Goal: Transaction & Acquisition: Purchase product/service

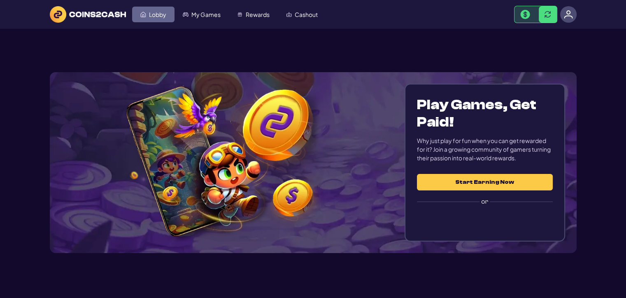
click at [155, 16] on span "Lobby" at bounding box center [157, 15] width 17 height 6
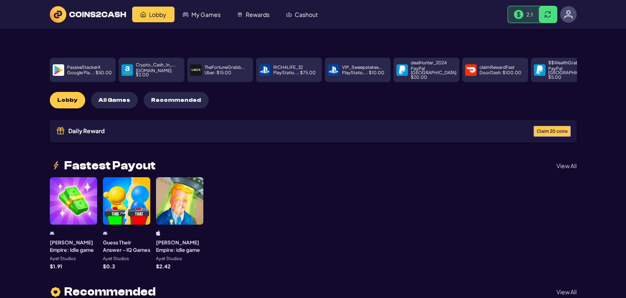
click at [550, 129] on span "Claim 20 coins" at bounding box center [552, 131] width 31 height 5
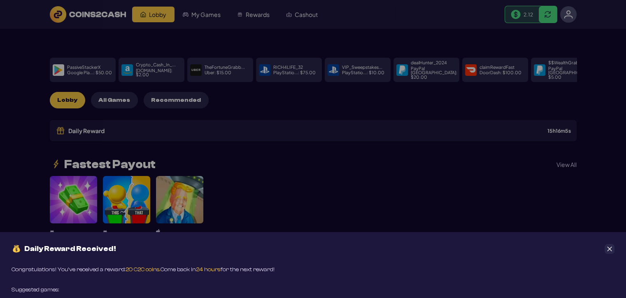
click at [301, 16] on div "Daily Reward Received! Congratulations! You’ve received a reward: 20 C2C coins.…" at bounding box center [313, 149] width 626 height 298
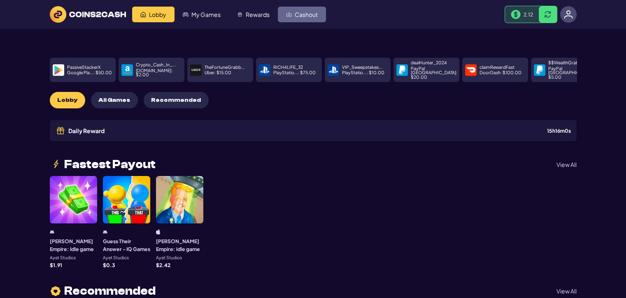
click at [301, 16] on span "Cashout" at bounding box center [306, 15] width 23 height 6
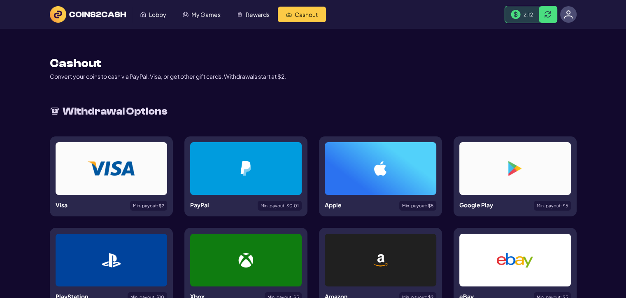
click at [266, 182] on div at bounding box center [246, 168] width 112 height 53
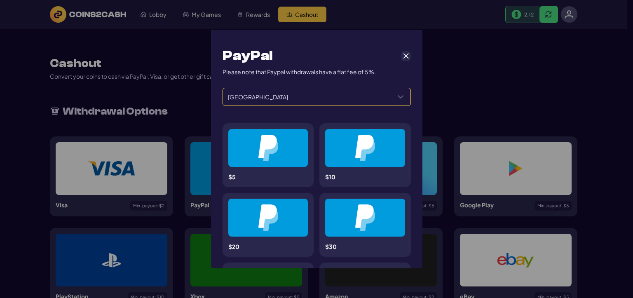
click at [300, 102] on span "[GEOGRAPHIC_DATA]" at bounding box center [307, 96] width 168 height 17
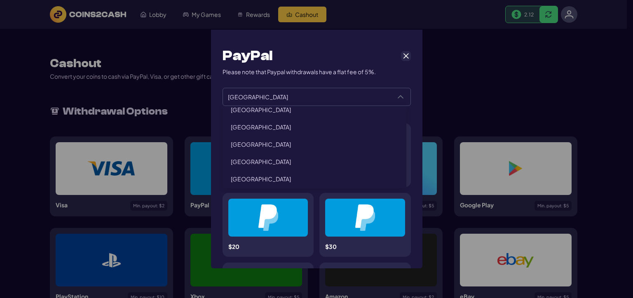
scroll to position [288, 0]
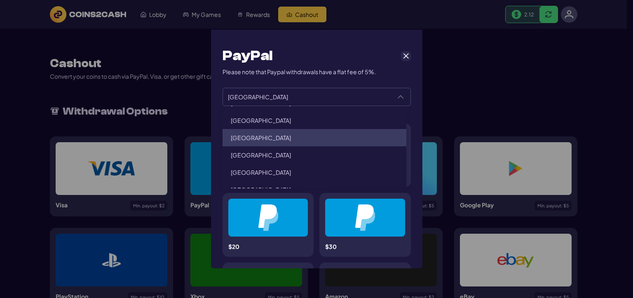
click at [275, 138] on li "Canada" at bounding box center [314, 137] width 184 height 17
type input "******"
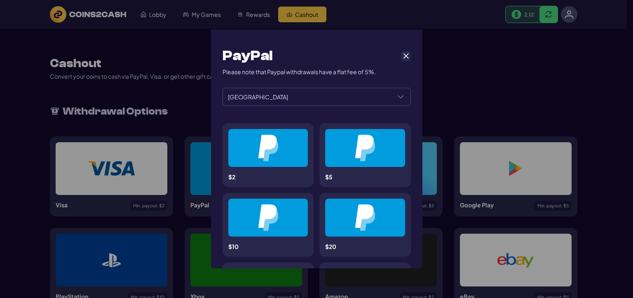
click at [282, 153] on div at bounding box center [268, 148] width 40 height 26
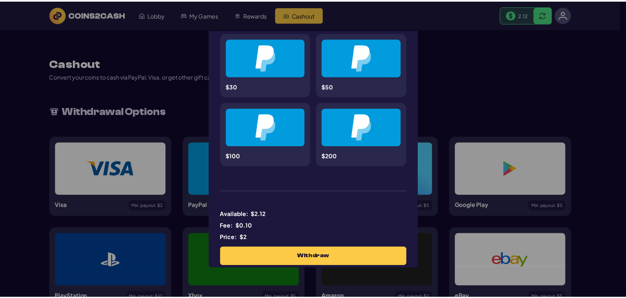
scroll to position [245, 0]
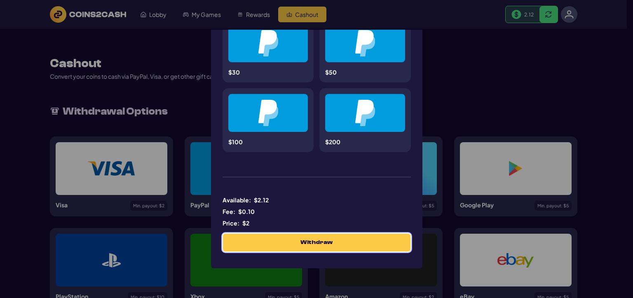
click at [306, 240] on span "Withdraw" at bounding box center [316, 242] width 32 height 7
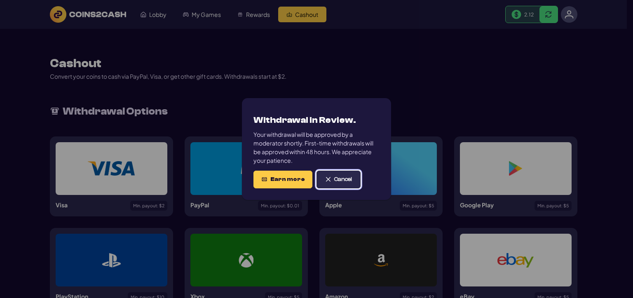
click at [338, 182] on span "Cancel" at bounding box center [343, 179] width 18 height 7
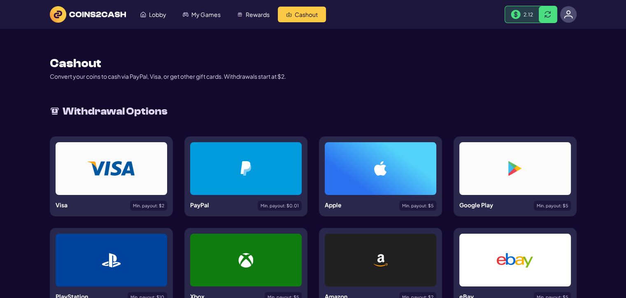
click at [565, 20] on div at bounding box center [568, 14] width 16 height 16
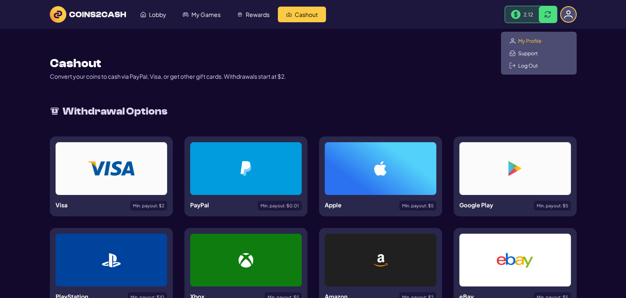
click at [530, 43] on span "My Profile" at bounding box center [529, 40] width 23 height 7
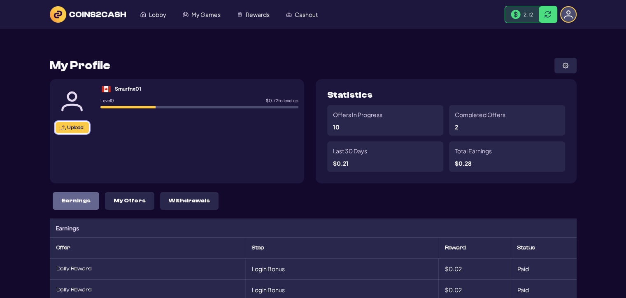
click at [63, 128] on icon "button" at bounding box center [63, 127] width 5 height 5
click at [565, 66] on img at bounding box center [566, 66] width 6 height 6
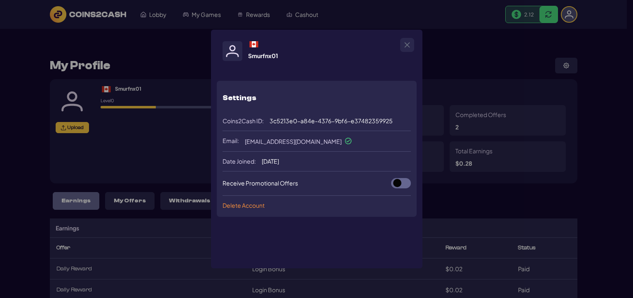
click at [345, 142] on icon at bounding box center [348, 141] width 7 height 7
click at [409, 50] on button "Close" at bounding box center [406, 44] width 13 height 13
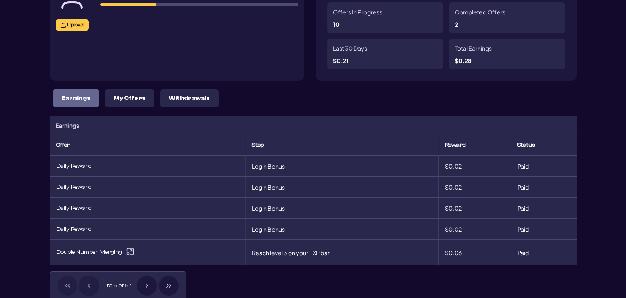
scroll to position [124, 0]
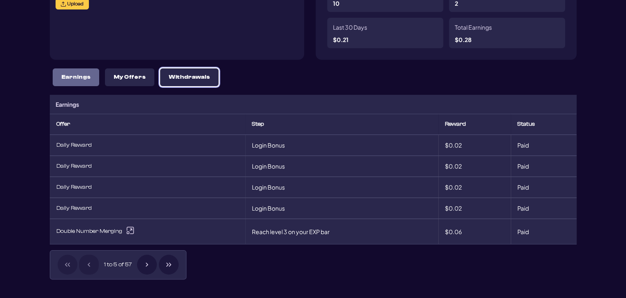
click at [182, 79] on p "Withdrawals" at bounding box center [189, 77] width 41 height 7
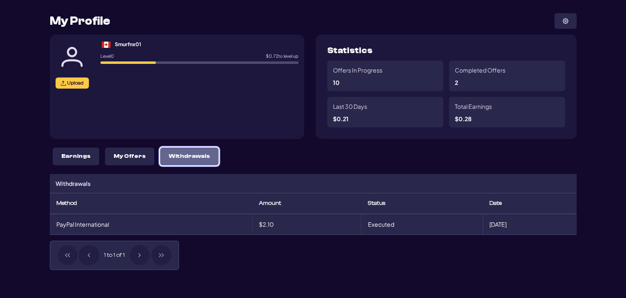
scroll to position [0, 0]
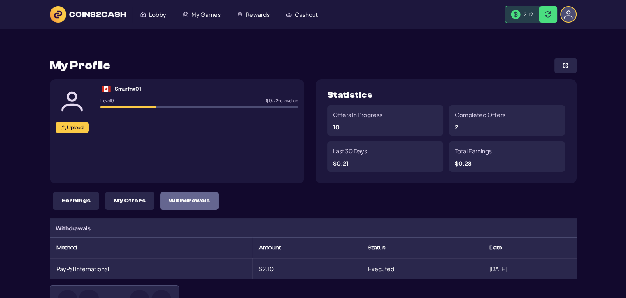
click at [524, 9] on div "2.12" at bounding box center [522, 14] width 34 height 16
